Goal: Transaction & Acquisition: Purchase product/service

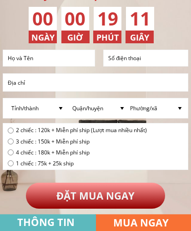
scroll to position [2572, 0]
click at [38, 62] on input "text" at bounding box center [48, 58] width 87 height 16
click at [53, 60] on input "text" at bounding box center [48, 58] width 87 height 16
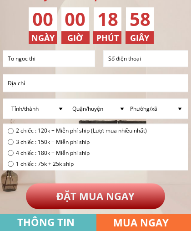
type input "To ngoc thi"
click at [157, 58] on input "tel" at bounding box center [146, 59] width 80 height 16
type input "0909705656"
click at [36, 83] on input "text" at bounding box center [95, 82] width 181 height 17
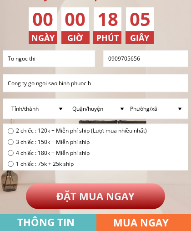
type input "Cong ty go ngoi sao binh phuoc b"
click at [144, 109] on select "Phường/xã" at bounding box center [157, 109] width 58 height 20
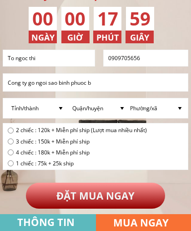
click at [41, 108] on select "Tỉnh/thành [GEOGRAPHIC_DATA] [GEOGRAPHIC_DATA] [GEOGRAPHIC_DATA] [GEOGRAPHIC_DA…" at bounding box center [38, 108] width 58 height 20
select select "205:Bình Dương"
click at [97, 108] on select "Quận/huyện [GEOGRAPHIC_DATA] [GEOGRAPHIC_DATA] Uyên Huyện [GEOGRAPHIC_DATA] [GE…" at bounding box center [99, 108] width 58 height 20
click at [99, 113] on select "Quận/huyện [GEOGRAPHIC_DATA] [GEOGRAPHIC_DATA] Uyên Huyện [GEOGRAPHIC_DATA] [GE…" at bounding box center [99, 108] width 58 height 20
click at [100, 108] on select "Quận/huyện [GEOGRAPHIC_DATA] [GEOGRAPHIC_DATA] Uyên Huyện [GEOGRAPHIC_DATA] [GE…" at bounding box center [99, 108] width 58 height 20
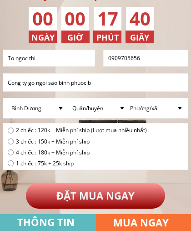
select select "1541:Thành phố [GEOGRAPHIC_DATA]"
click at [150, 110] on select "Phường/xã [GEOGRAPHIC_DATA] [GEOGRAPHIC_DATA] [GEOGRAPHIC_DATA] [GEOGRAPHIC_DAT…" at bounding box center [157, 108] width 58 height 20
select select "1556:Phường Bình Chuẩn"
click at [26, 131] on span "2 chiếc : 120k + Miễn phí ship (Lượt mua nhiều nhất)" at bounding box center [81, 130] width 131 height 9
radio input "true"
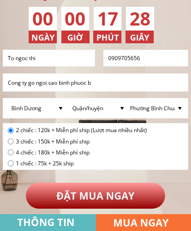
click at [42, 195] on p "ĐẶT MUA NGAY" at bounding box center [96, 196] width 140 height 26
